Goal: Use online tool/utility

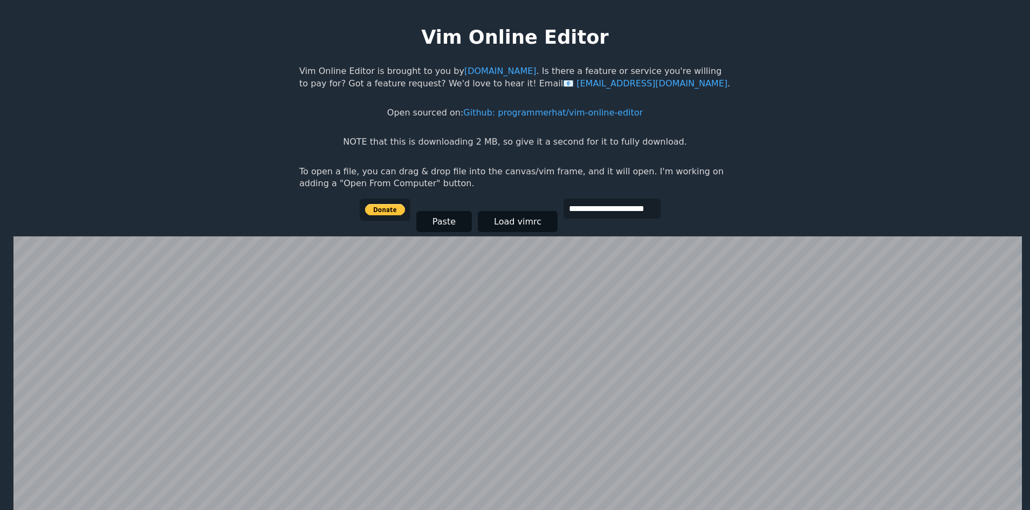
drag, startPoint x: 974, startPoint y: 391, endPoint x: 629, endPoint y: 7, distance: 515.3
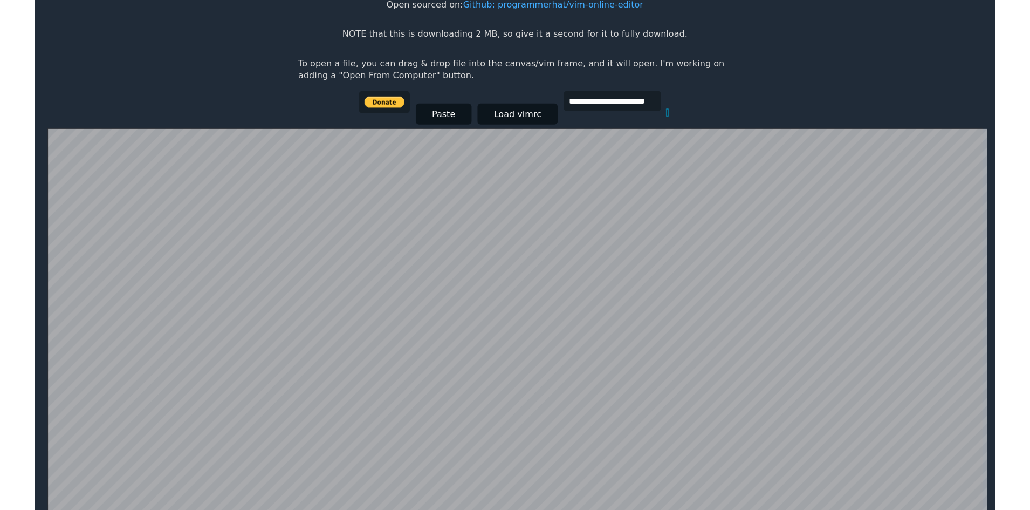
scroll to position [210, 0]
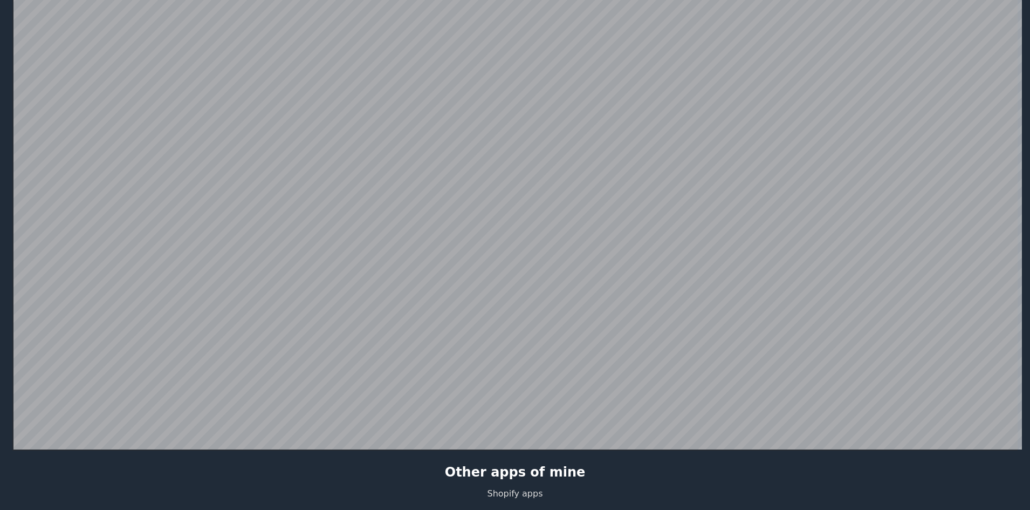
scroll to position [210, 0]
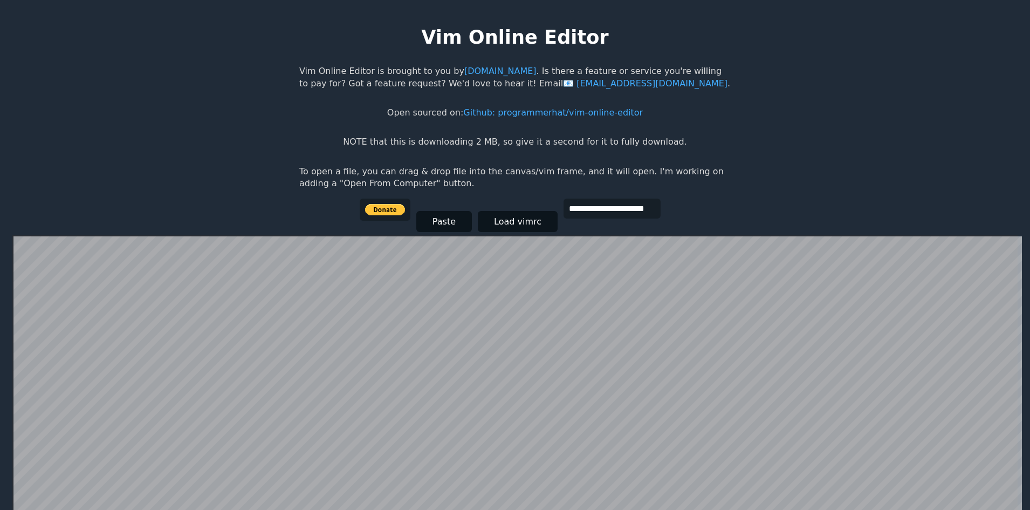
scroll to position [210, 0]
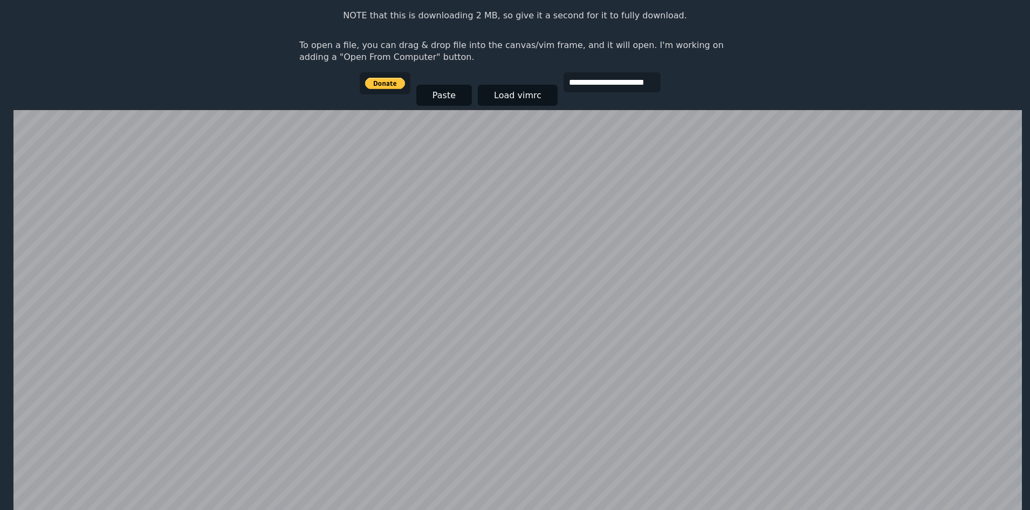
scroll to position [216, 0]
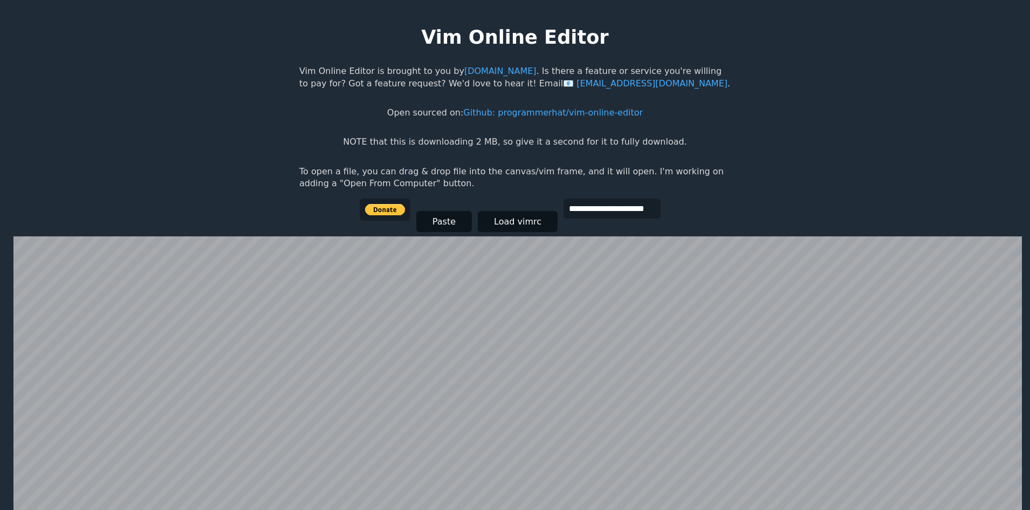
scroll to position [215, 0]
